Goal: Task Accomplishment & Management: Use online tool/utility

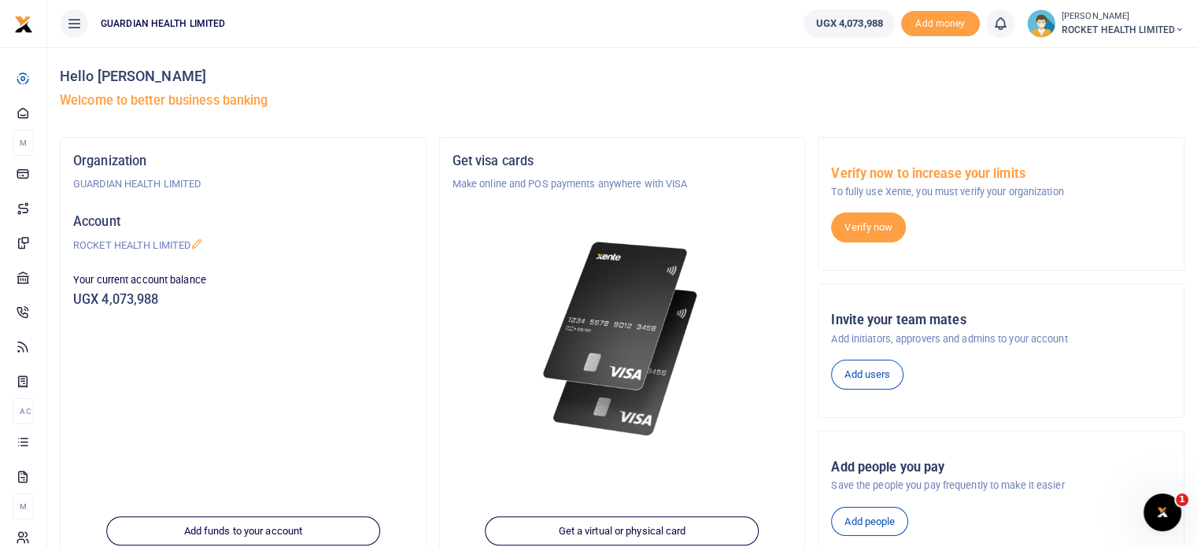
click at [1077, 28] on span "ROCKET HEALTH LIMITED" at bounding box center [1123, 30] width 123 height 14
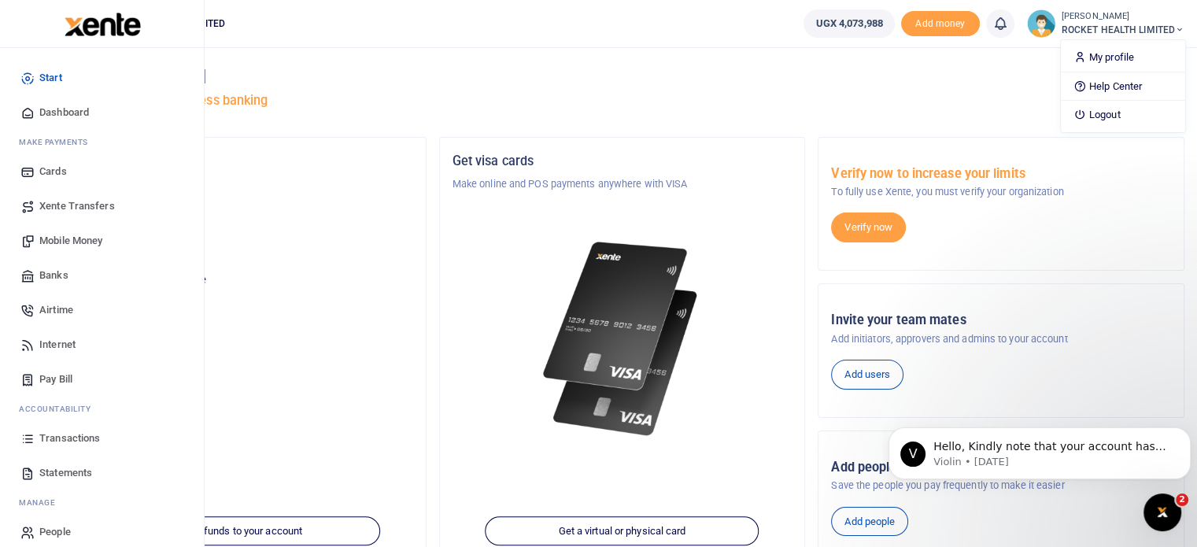
click at [60, 437] on span "Transactions" at bounding box center [69, 439] width 61 height 16
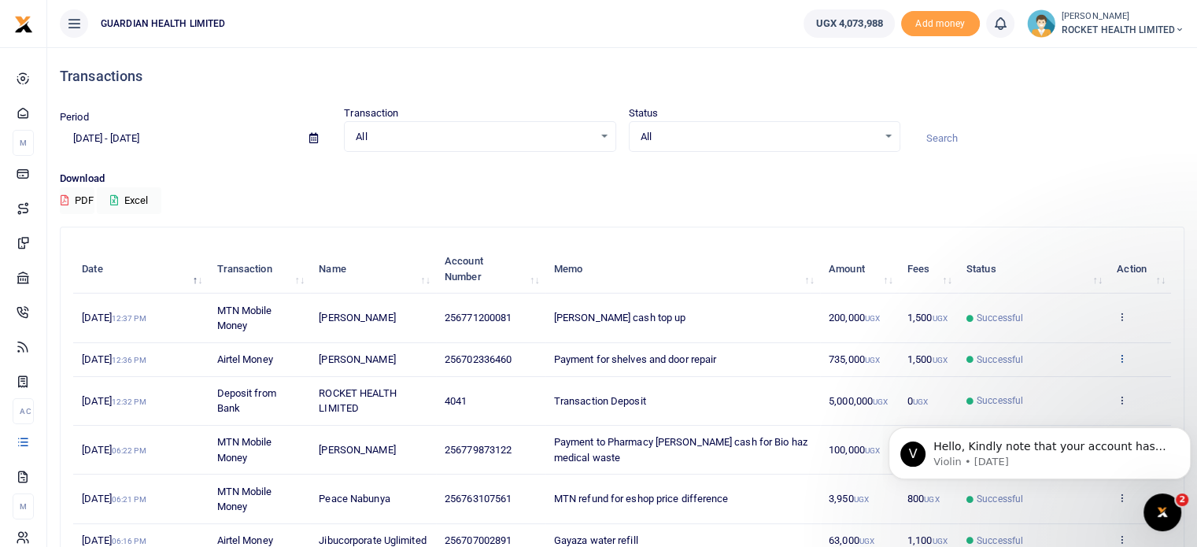
click at [1122, 355] on icon at bounding box center [1122, 358] width 10 height 11
click at [1040, 419] on body "V Hello, Kindly note that your account has been credited. Violin • [DATE]" at bounding box center [1040, 450] width 302 height 98
click at [1018, 417] on body "V Hello, Kindly note that your account has been credited. Violin • [DATE]" at bounding box center [1040, 450] width 302 height 98
click at [1037, 419] on body "V Hello, Kindly note that your account has been credited. Violin • [DATE]" at bounding box center [1040, 450] width 302 height 98
click at [1025, 416] on body "V Hello, Kindly note that your account has been credited. Violin • [DATE]" at bounding box center [1040, 450] width 302 height 98
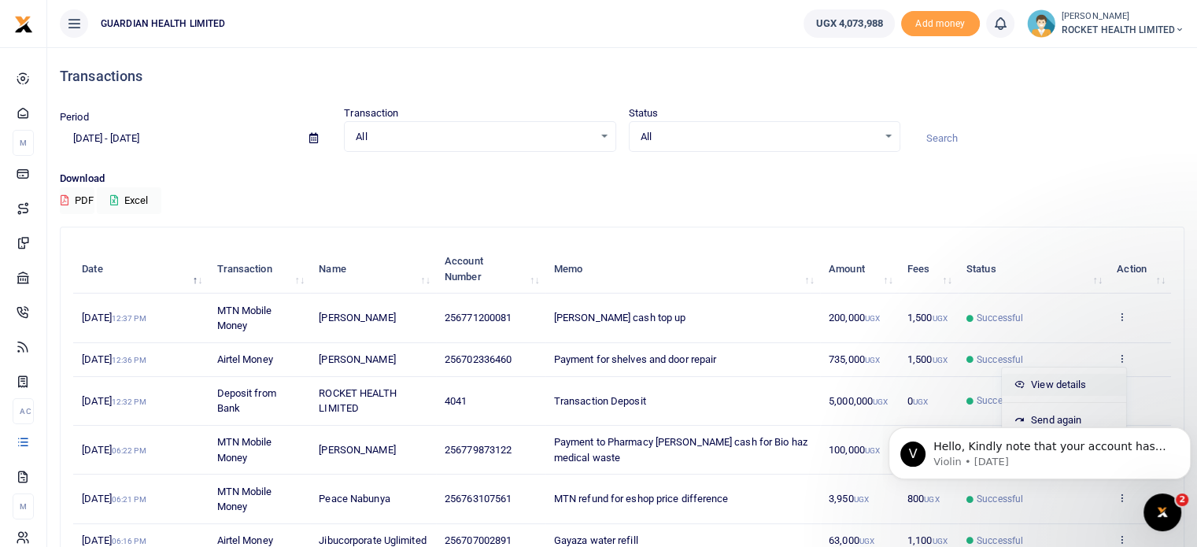
click at [1043, 383] on link "View details" at bounding box center [1064, 385] width 124 height 22
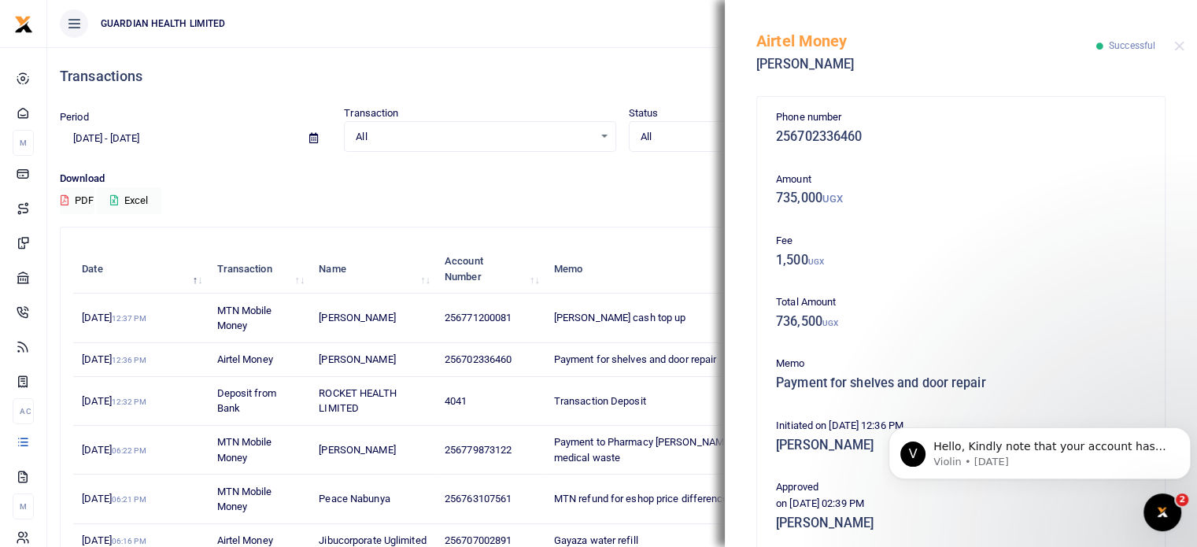
click at [1181, 39] on div "Airtel Money [PERSON_NAME] Successful" at bounding box center [961, 43] width 472 height 87
click at [1159, 506] on icon "Open Intercom Messenger" at bounding box center [1163, 513] width 26 height 26
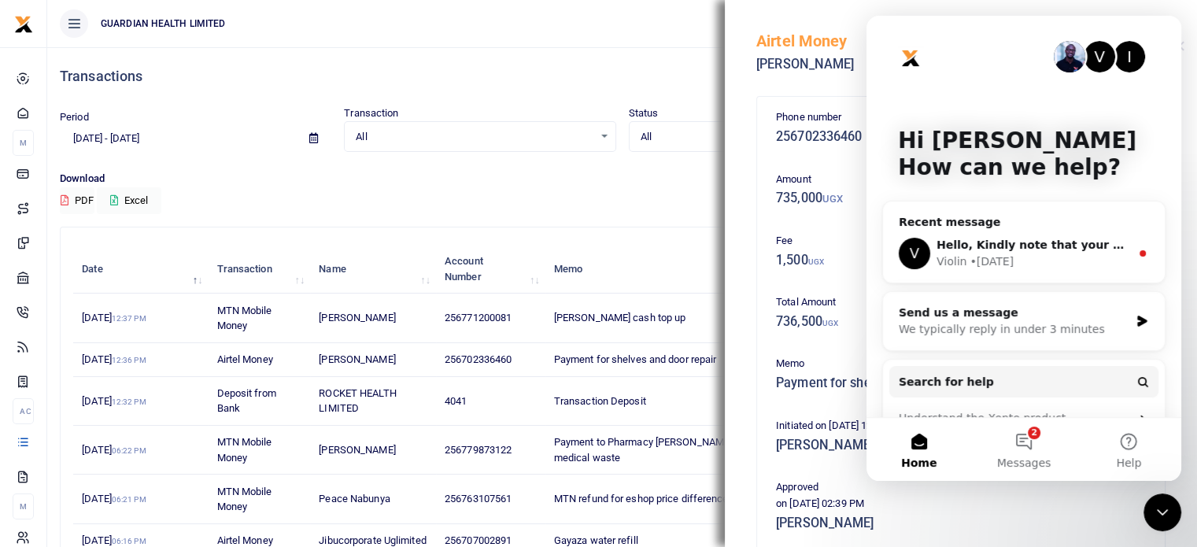
click at [1162, 518] on icon "Close Intercom Messenger" at bounding box center [1162, 512] width 19 height 19
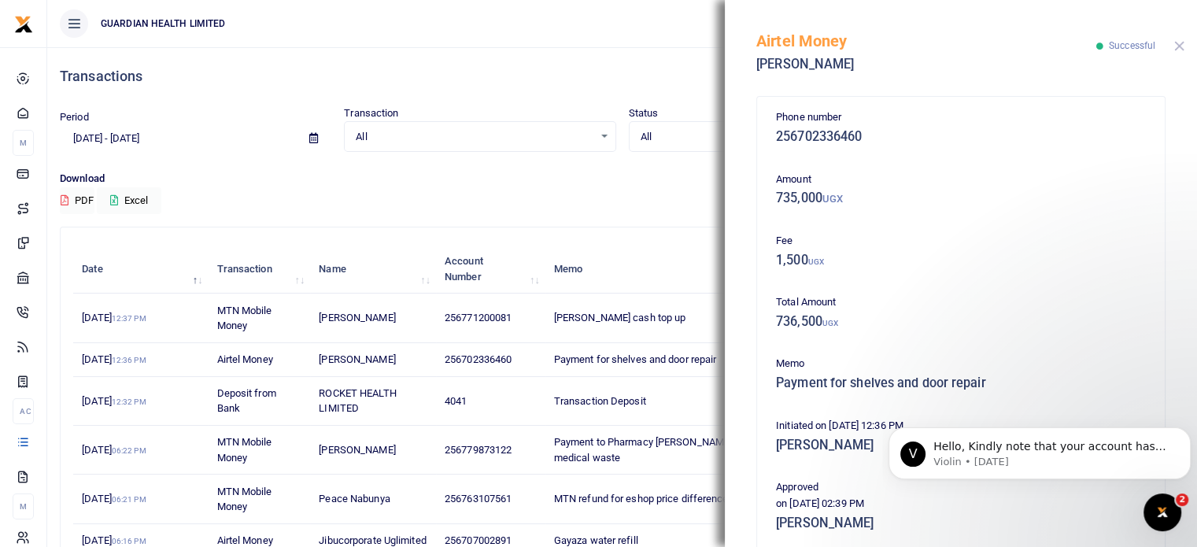
click at [1180, 44] on button "Close" at bounding box center [1179, 46] width 10 height 10
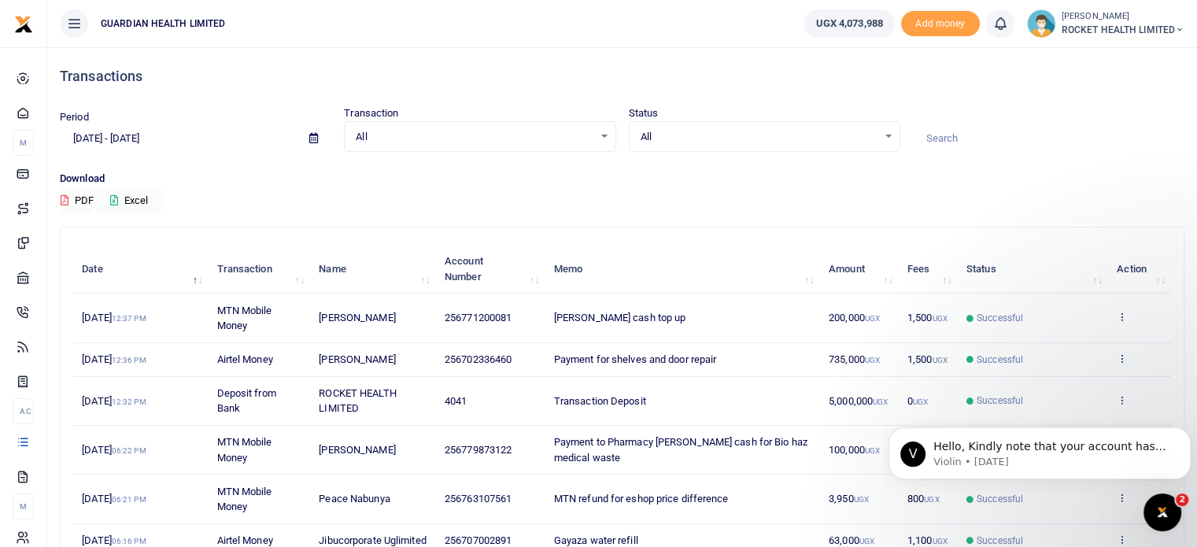
click at [1122, 355] on icon at bounding box center [1122, 358] width 10 height 11
click at [1025, 417] on body "V Hello, Kindly note that your account has been credited. Violin • [DATE]" at bounding box center [1040, 450] width 302 height 98
click at [1185, 433] on icon "Dismiss notification" at bounding box center [1186, 432] width 6 height 6
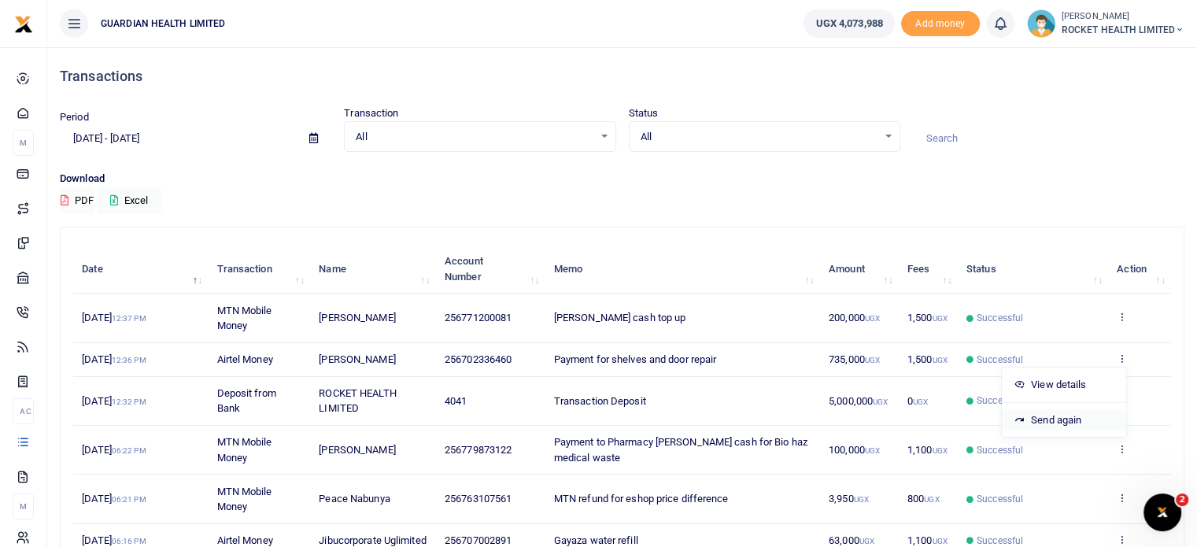
click at [1022, 417] on icon at bounding box center [1019, 420] width 10 height 12
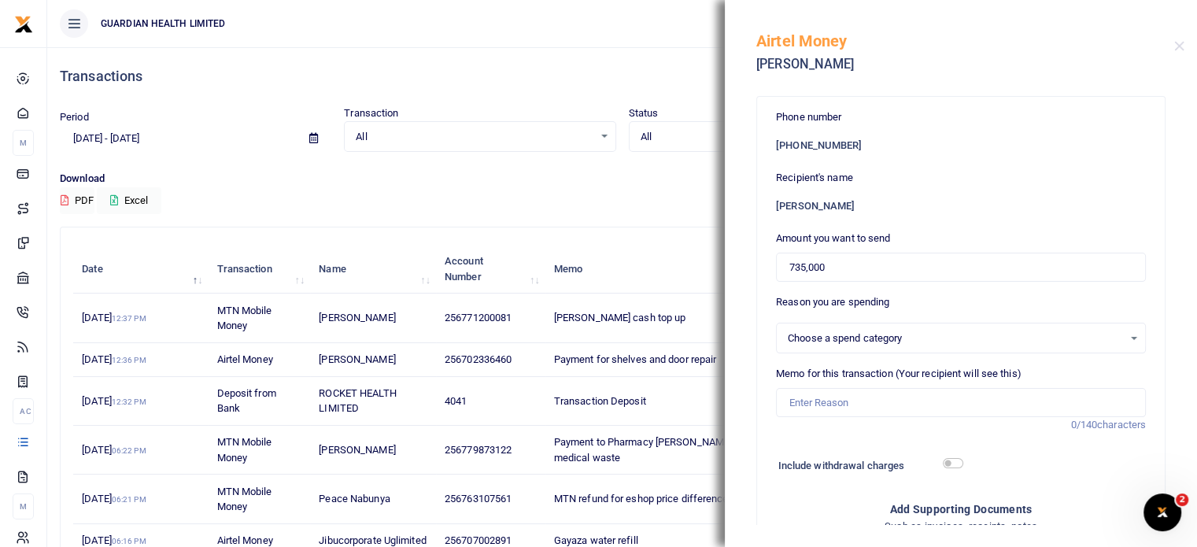
select select "5456"
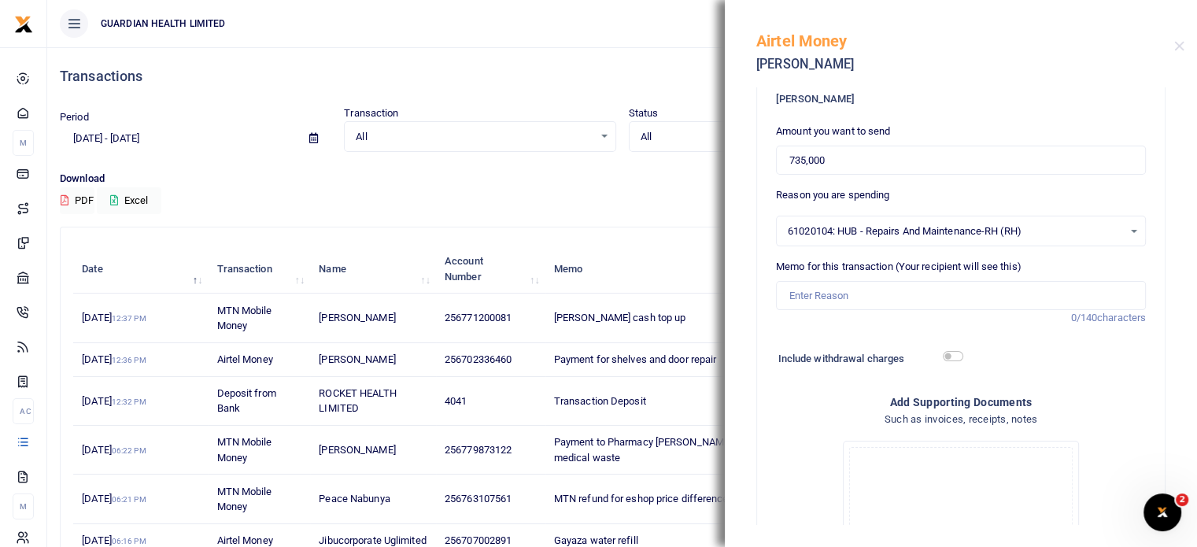
scroll to position [110, 0]
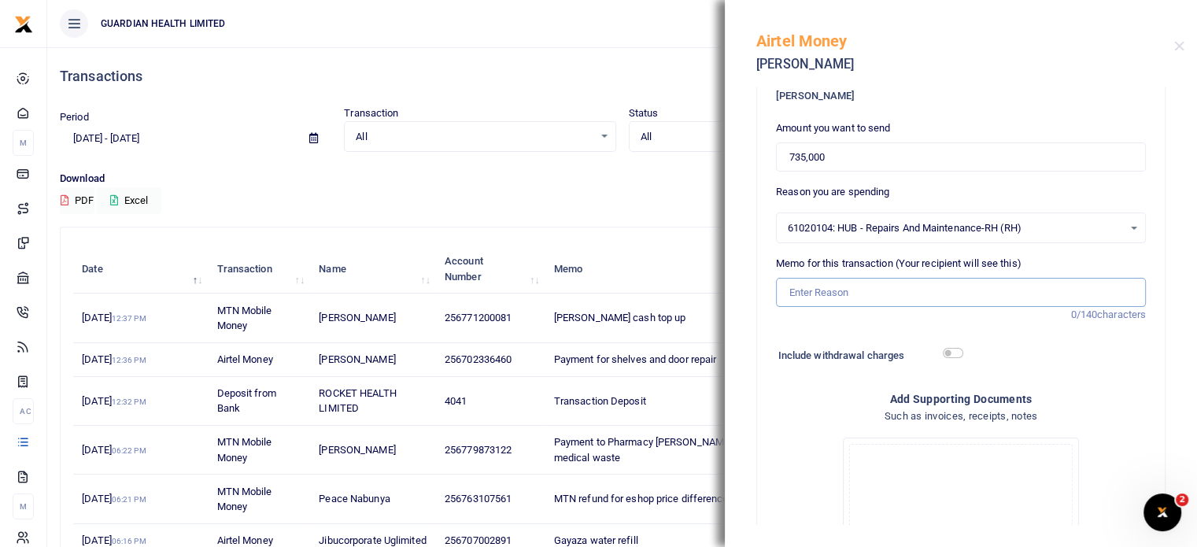
click at [827, 290] on input "Memo for this transaction (Your recipient will see this)" at bounding box center [961, 293] width 370 height 30
type input "Payment for shelves and door repair"
click at [951, 351] on input "checkbox" at bounding box center [953, 353] width 20 height 10
checkbox input "true"
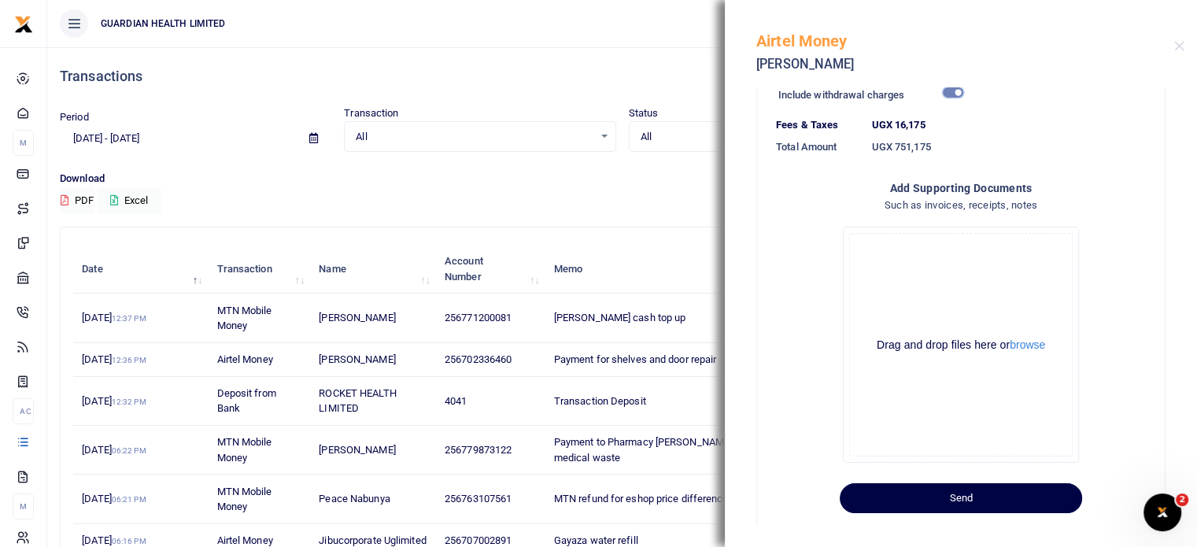
scroll to position [396, 0]
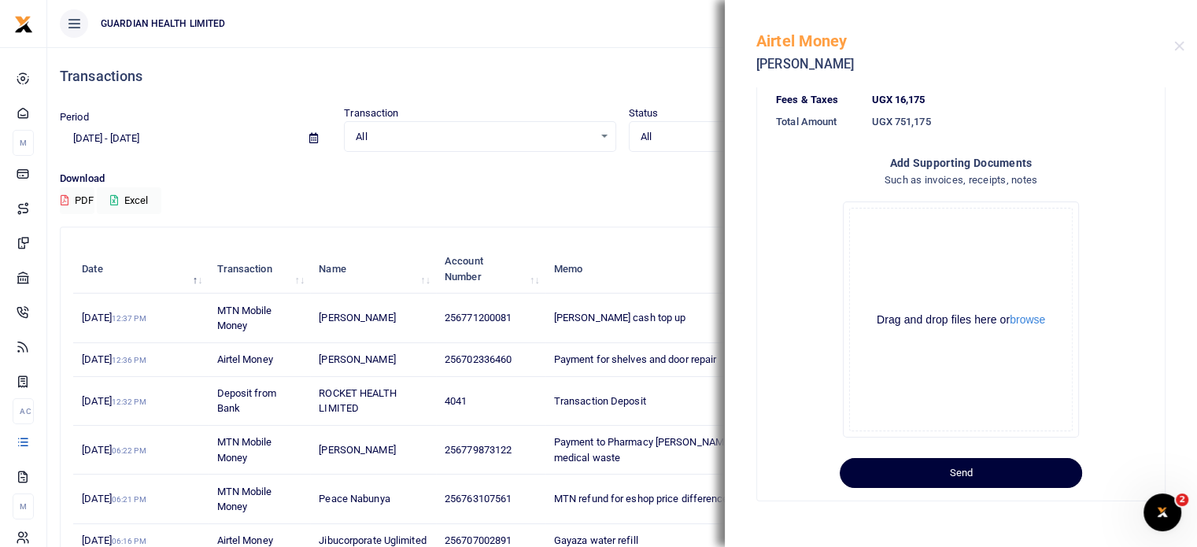
click at [949, 471] on button "Send" at bounding box center [961, 473] width 242 height 30
